Goal: Task Accomplishment & Management: Manage account settings

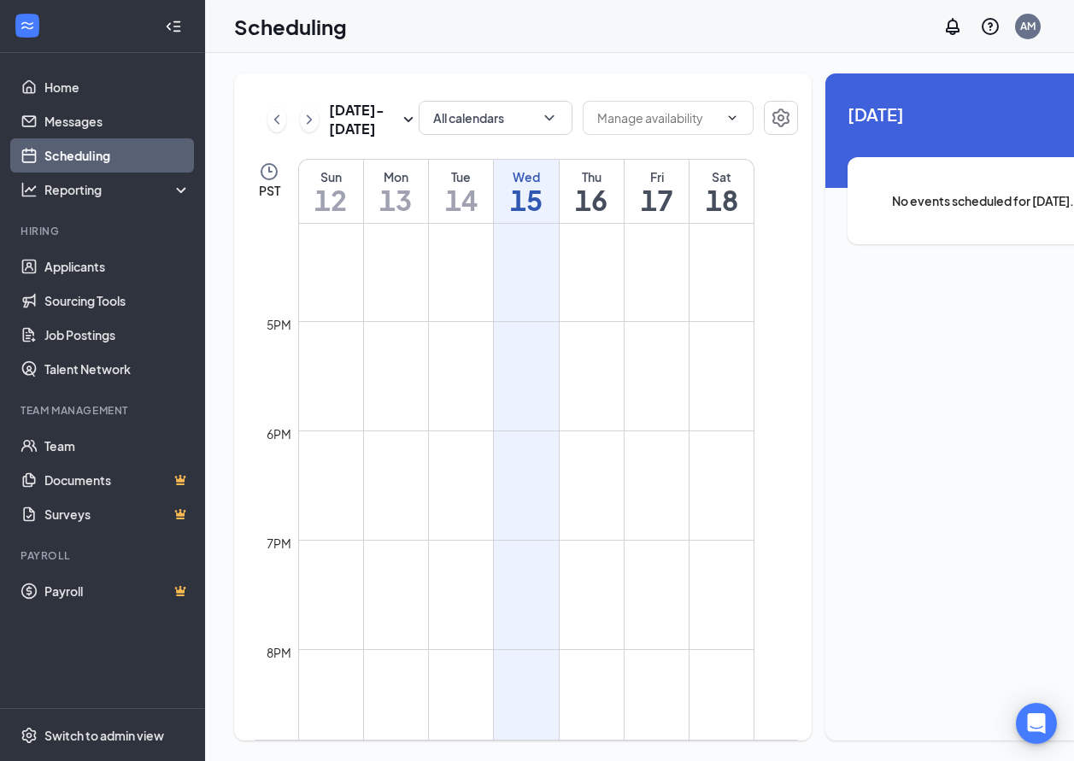
scroll to position [1706, 0]
click at [309, 130] on icon "ChevronRight" at bounding box center [309, 119] width 17 height 21
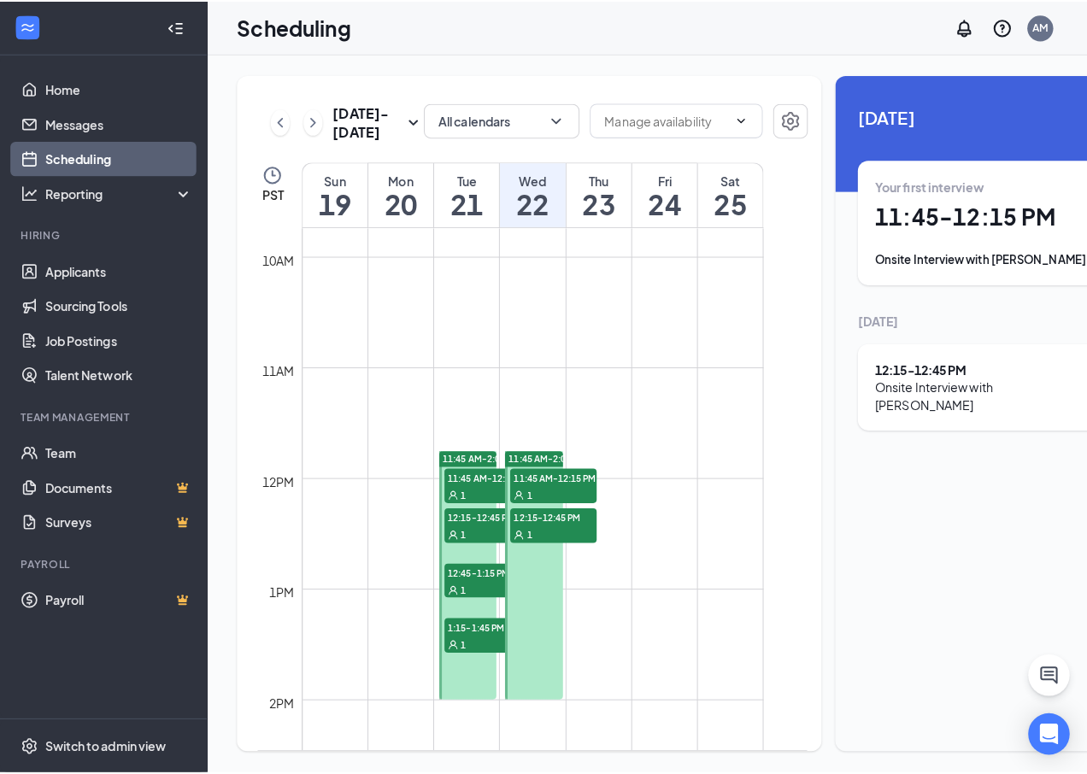
scroll to position [1096, 0]
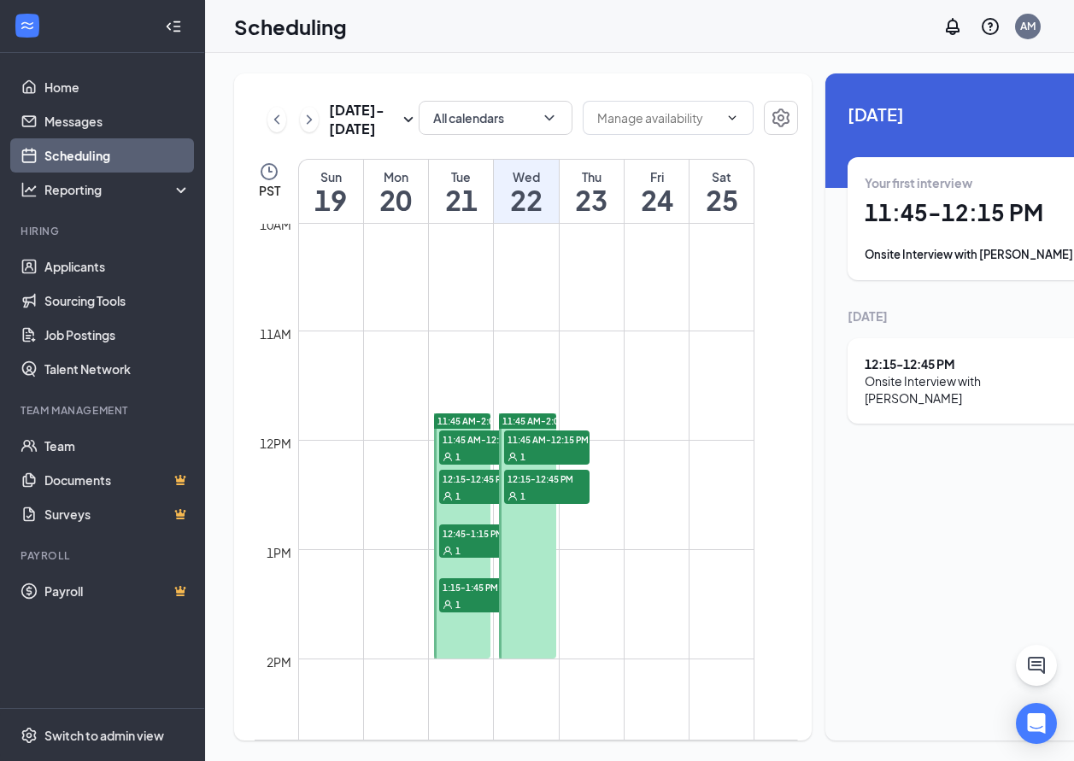
click at [457, 214] on h1 "21" at bounding box center [461, 199] width 64 height 29
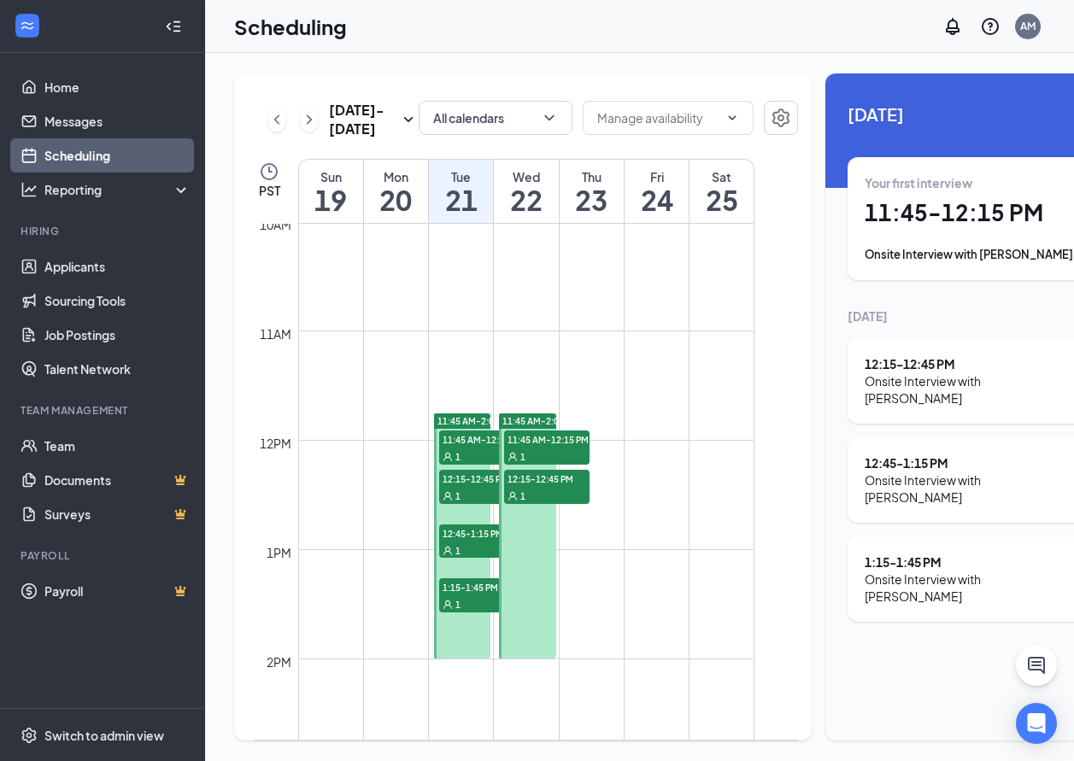
click at [536, 185] on div "Wed" at bounding box center [526, 176] width 64 height 17
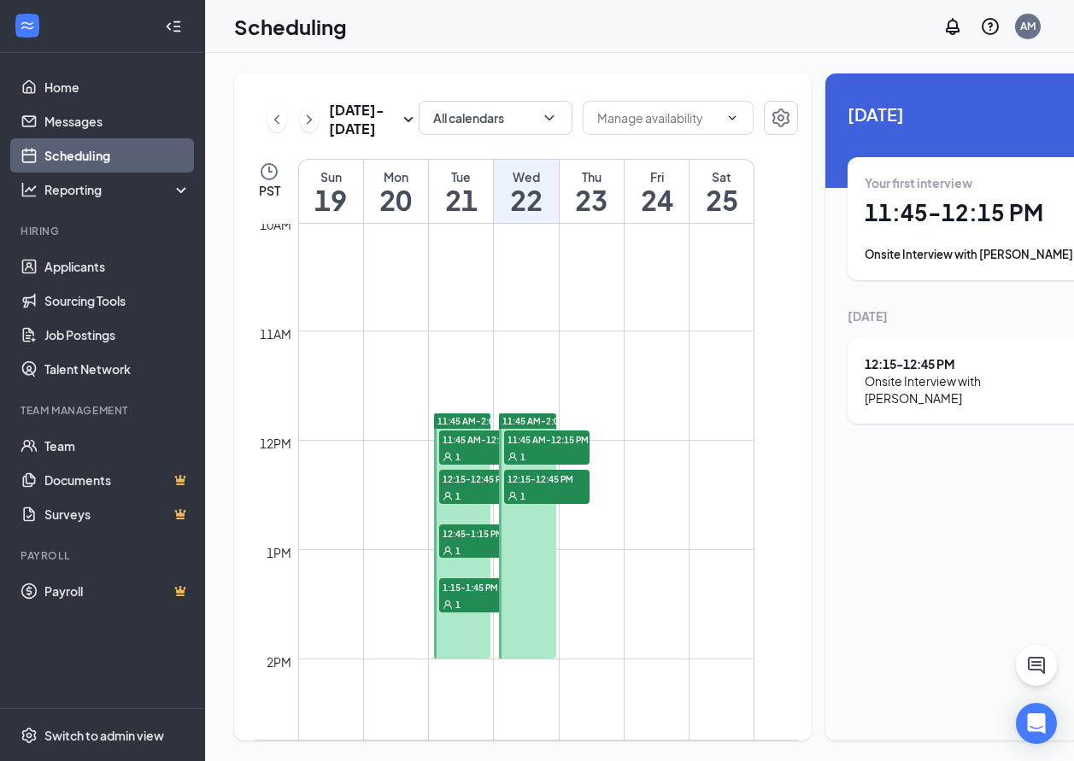
click at [1002, 253] on div "Onsite Interview with [PERSON_NAME]" at bounding box center [983, 254] width 236 height 17
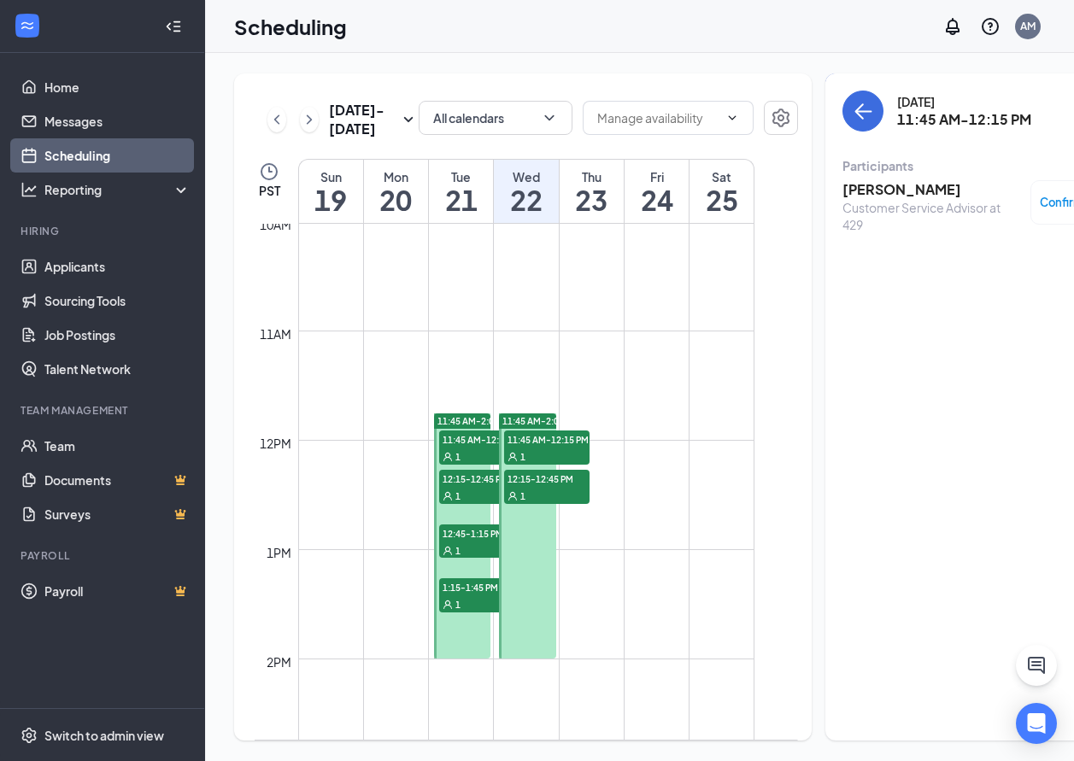
click at [842, 191] on h3 "[PERSON_NAME]" at bounding box center [931, 189] width 179 height 19
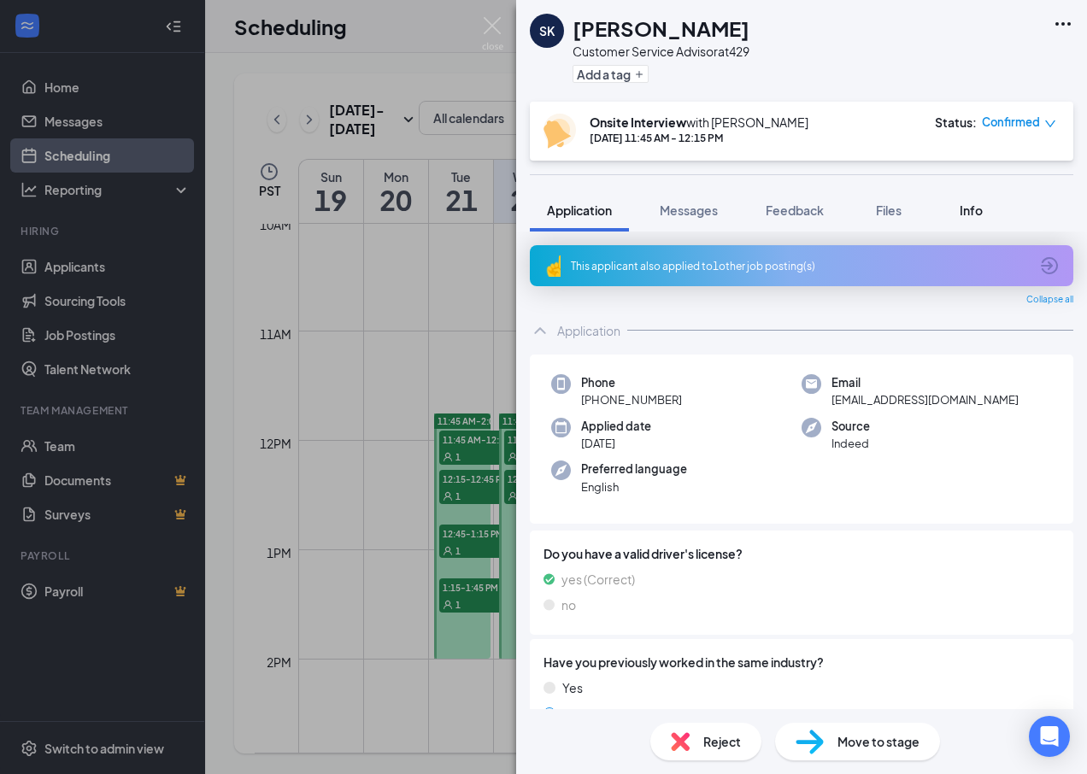
click at [970, 211] on span "Info" at bounding box center [970, 209] width 23 height 15
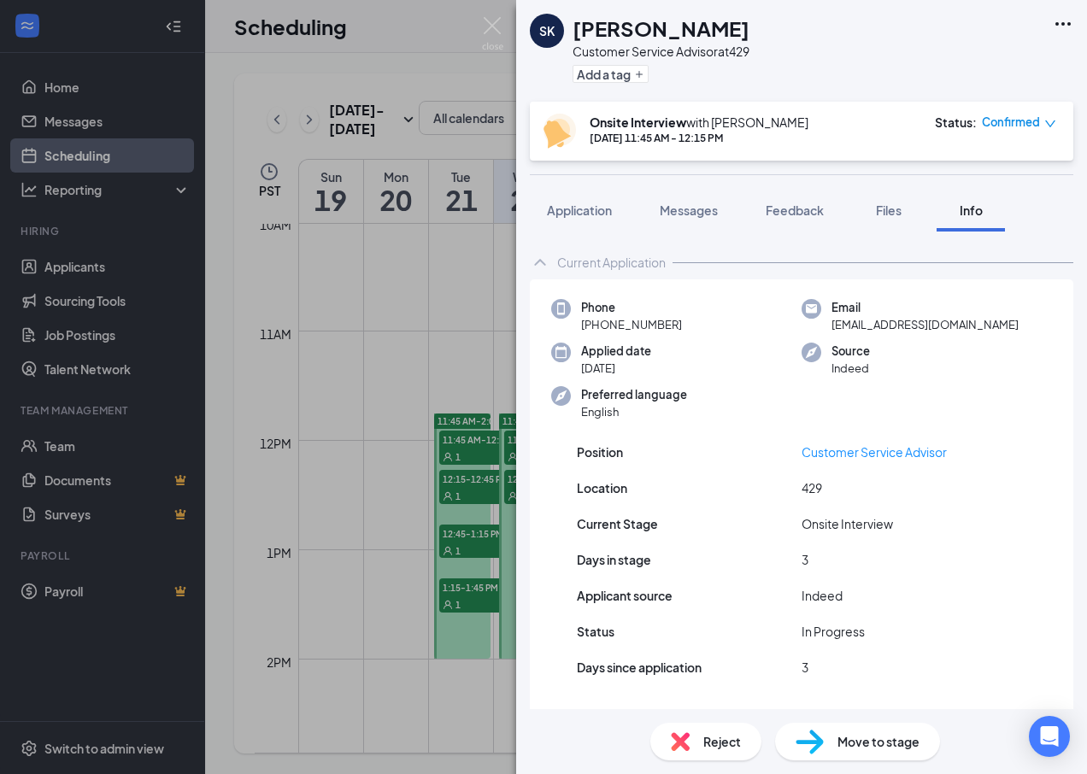
scroll to position [39, 0]
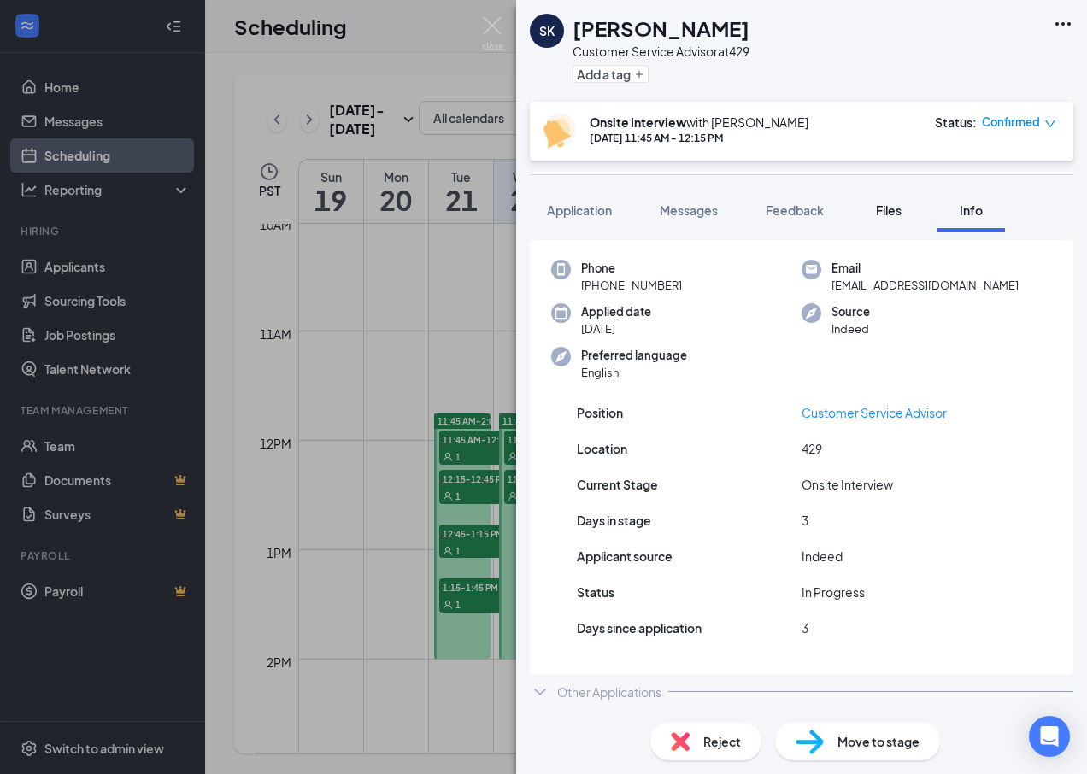
click at [895, 209] on span "Files" at bounding box center [889, 209] width 26 height 15
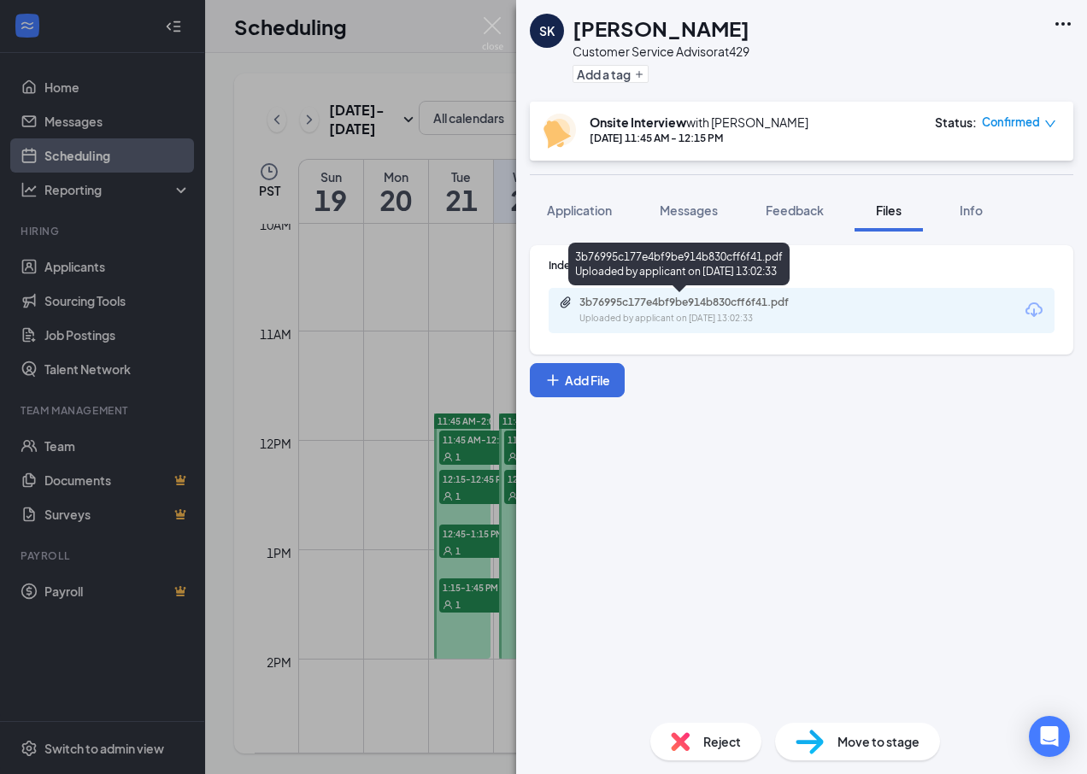
click at [658, 310] on div "3b76995c177e4bf9be914b830cff6f41.pdf Uploaded by applicant on [DATE] 13:02:33" at bounding box center [697, 311] width 277 height 30
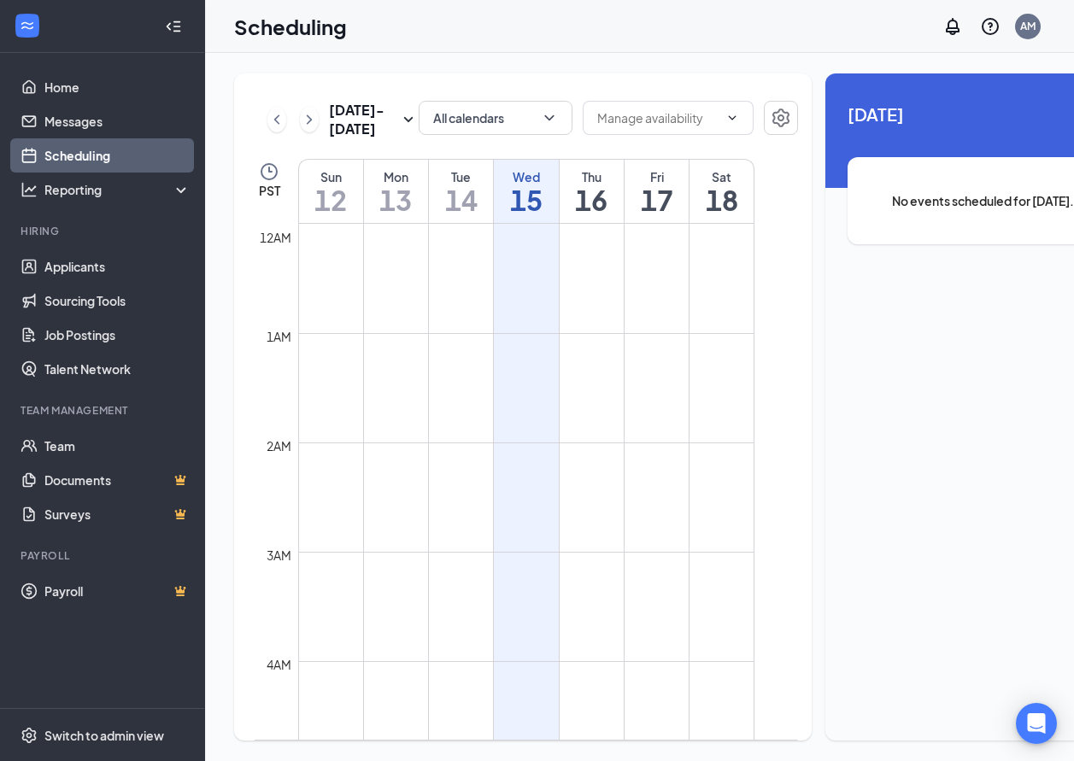
scroll to position [840, 0]
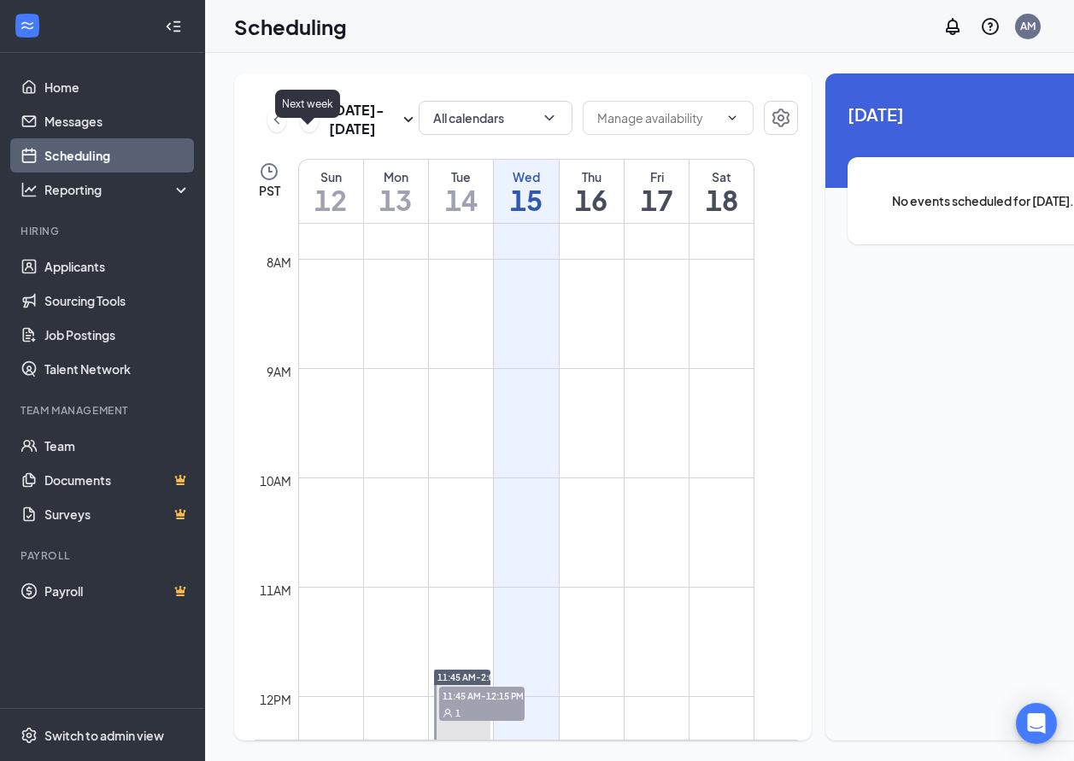
click at [303, 130] on icon "ChevronRight" at bounding box center [309, 119] width 17 height 21
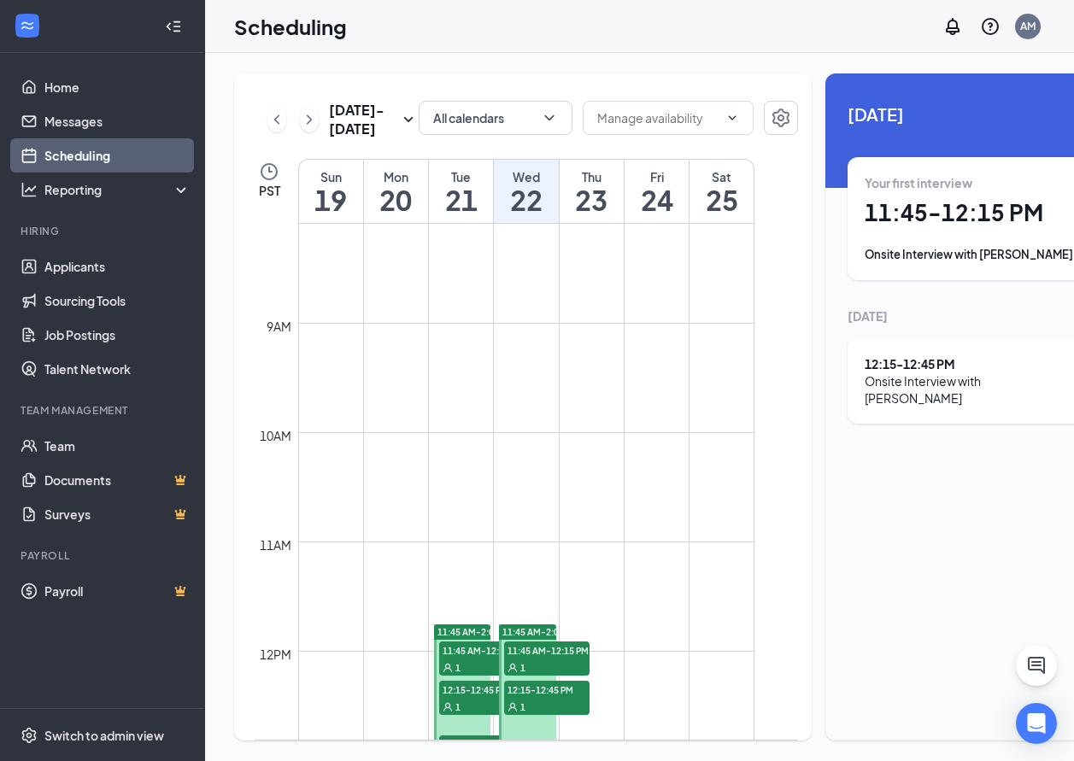
scroll to position [925, 0]
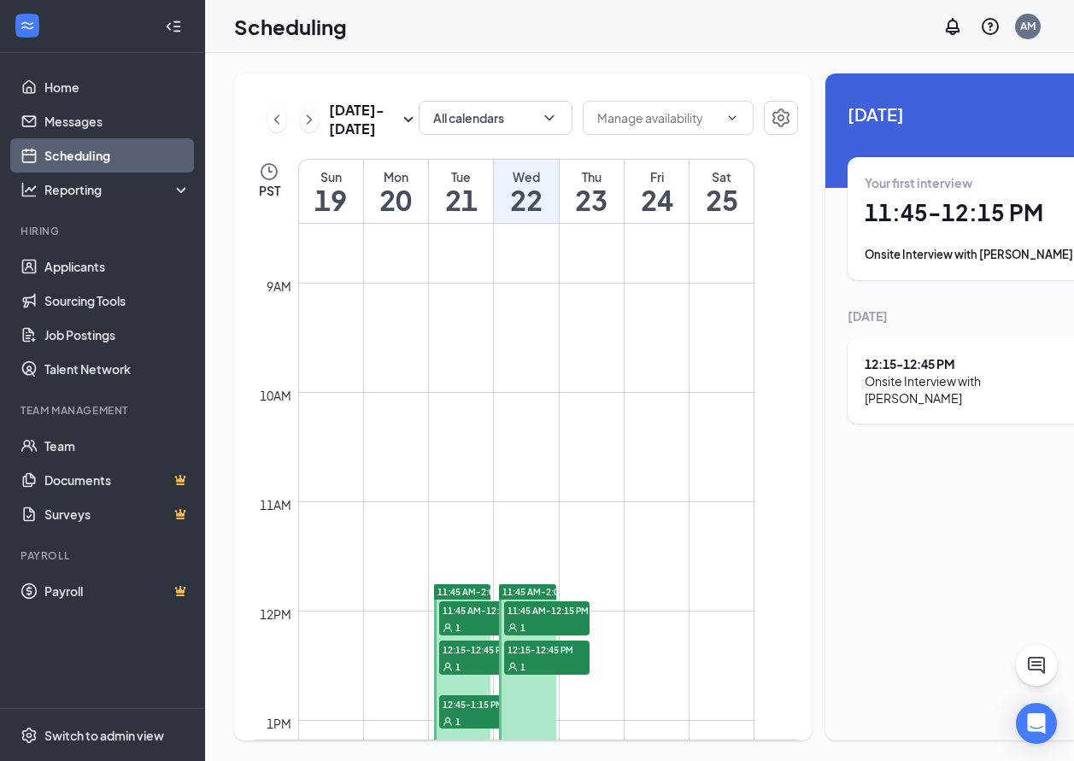
click at [964, 255] on div "Onsite Interview with [PERSON_NAME]" at bounding box center [983, 254] width 236 height 17
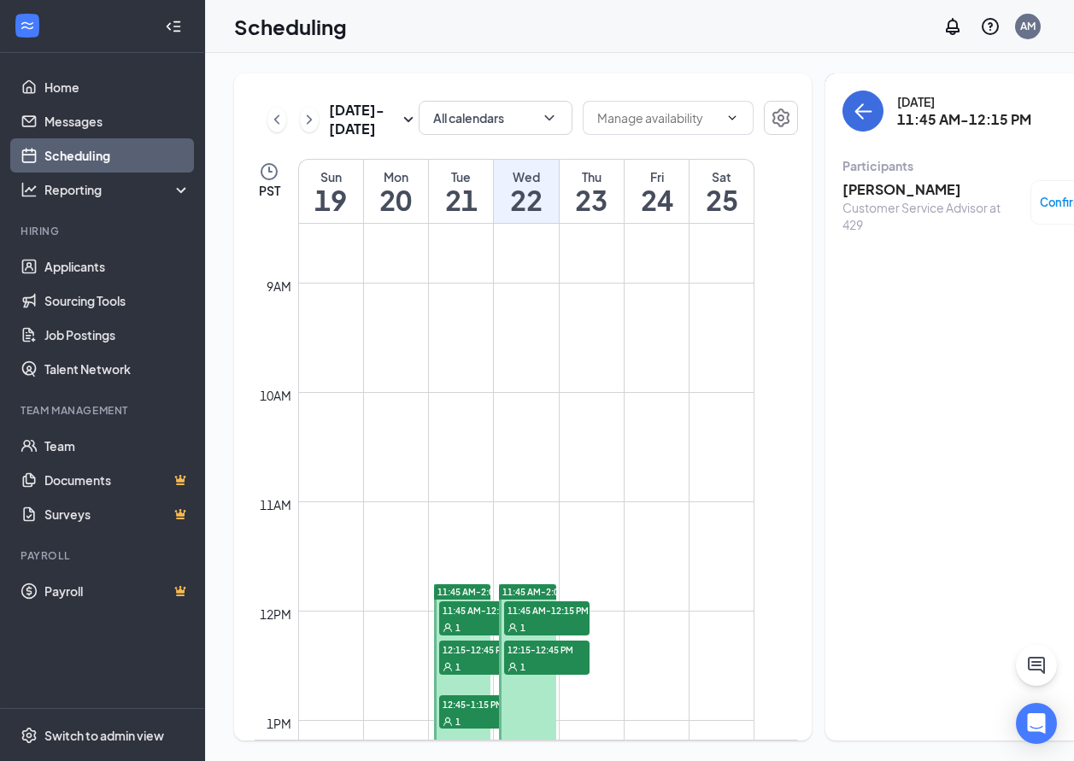
click at [864, 192] on h3 "[PERSON_NAME]" at bounding box center [931, 189] width 179 height 19
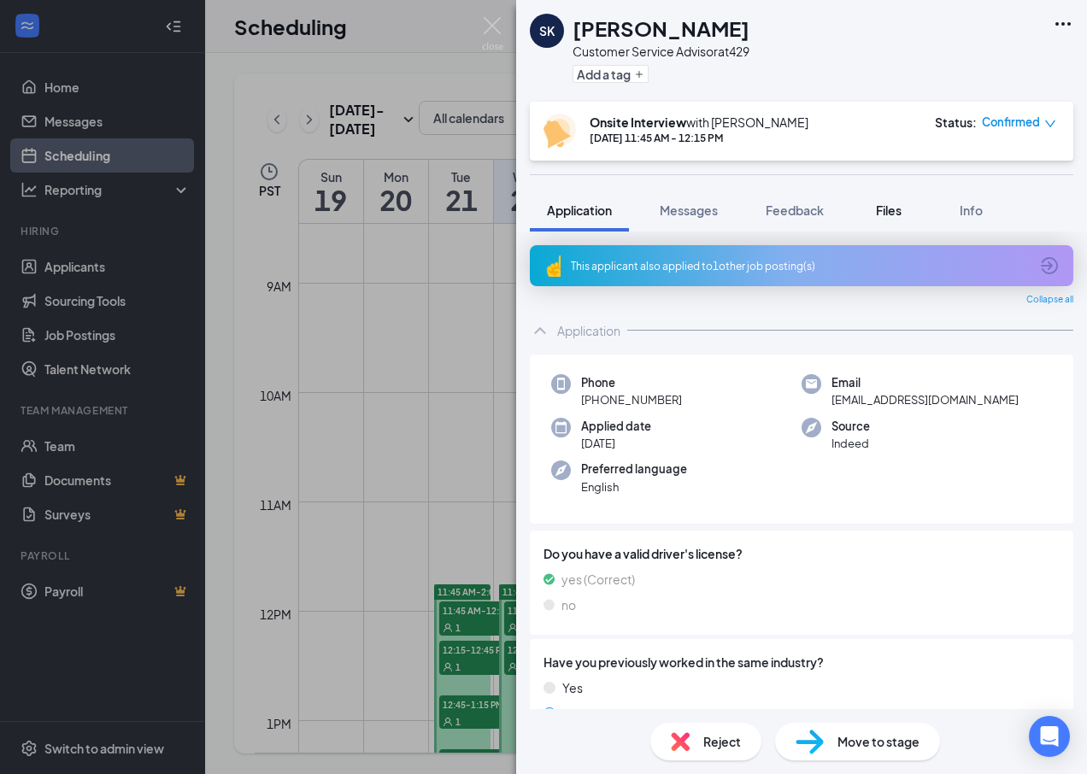
click at [891, 207] on span "Files" at bounding box center [889, 209] width 26 height 15
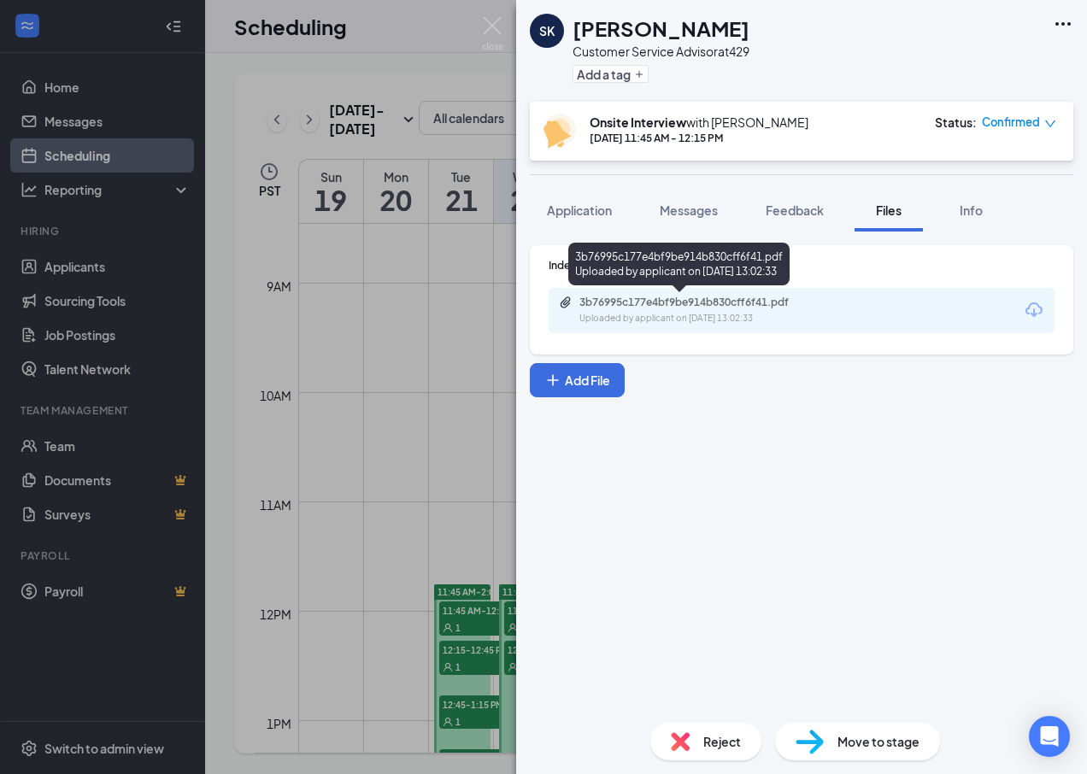
click at [665, 314] on div "Uploaded by applicant on [DATE] 13:02:33" at bounding box center [707, 319] width 256 height 14
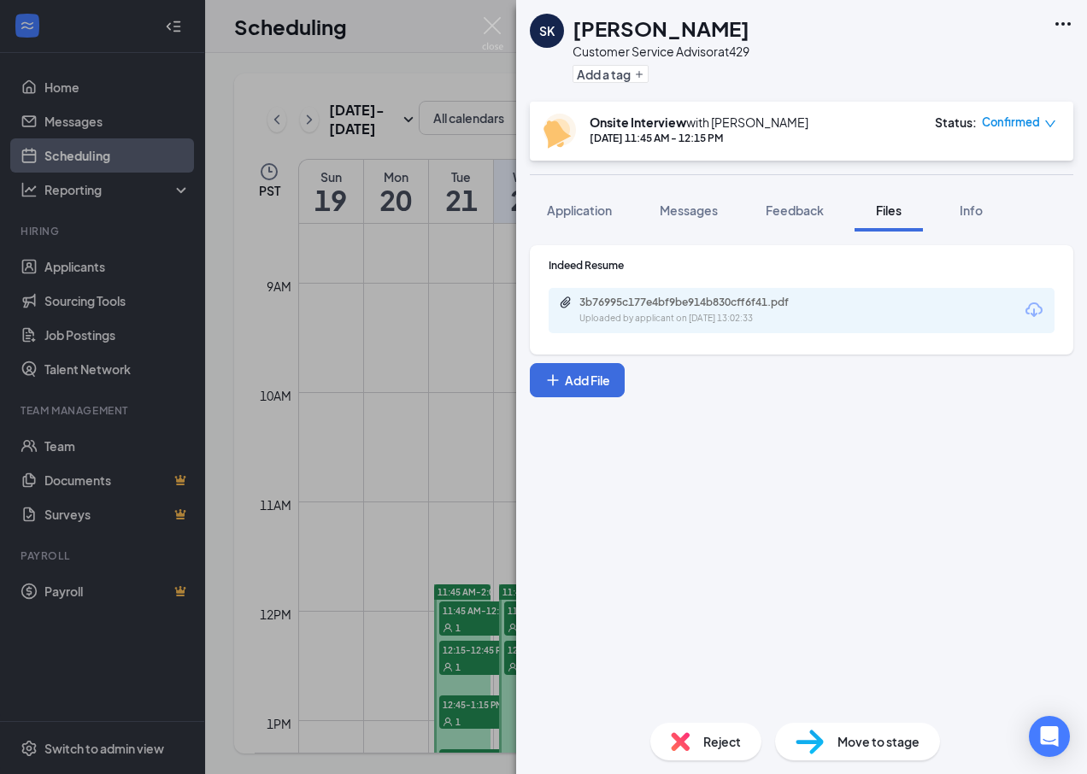
click at [492, 186] on div "SK Semaj Kenney Customer Service Advisor at 429 Add a tag Onsite Interview with…" at bounding box center [543, 387] width 1087 height 774
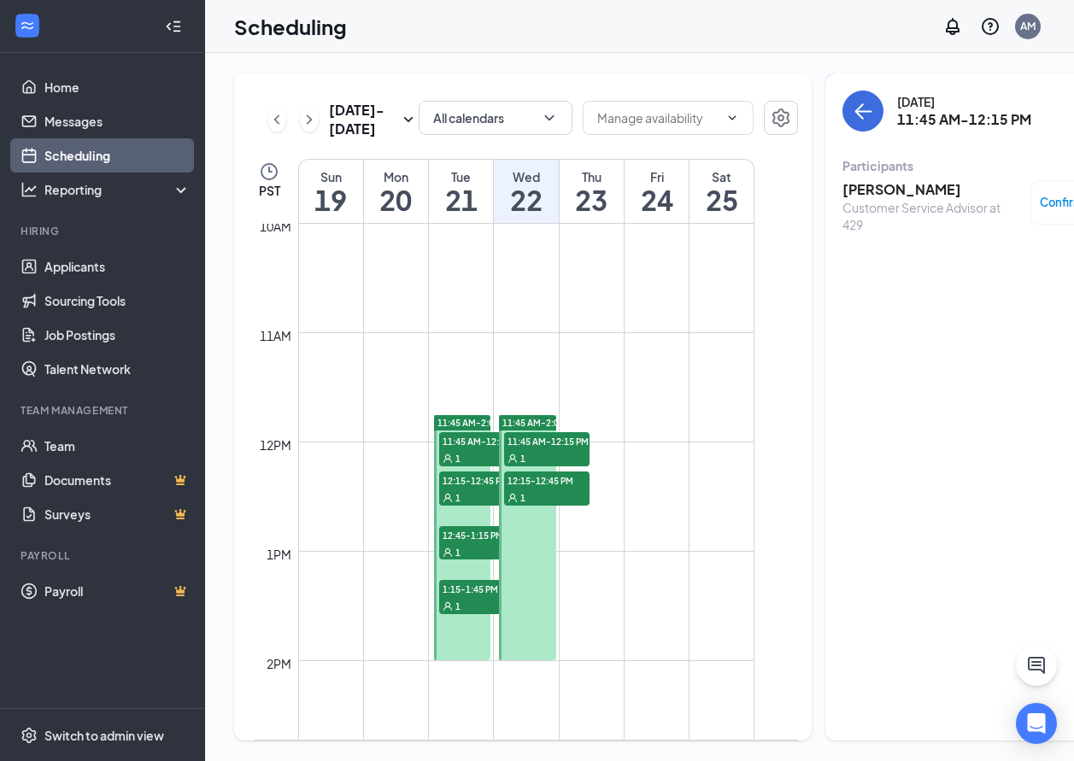
scroll to position [1096, 0]
click at [543, 466] on div "11:45 AM-12:15 PM 1" at bounding box center [546, 448] width 89 height 38
click at [540, 504] on div "1" at bounding box center [546, 495] width 85 height 17
click at [544, 465] on div "1" at bounding box center [546, 456] width 85 height 17
